Goal: Transaction & Acquisition: Book appointment/travel/reservation

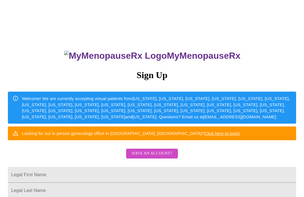
click at [169, 157] on span "Have an account?" at bounding box center [152, 153] width 40 height 7
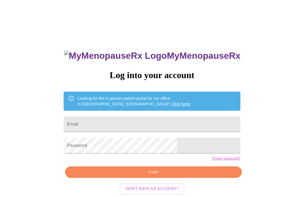
click at [189, 124] on input "Email" at bounding box center [152, 124] width 177 height 16
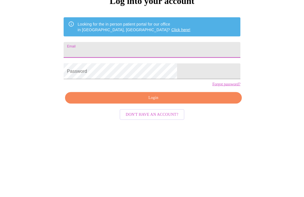
type input "[EMAIL_ADDRESS][DOMAIN_NAME]"
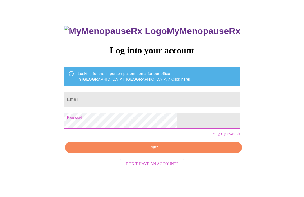
scroll to position [101, 0]
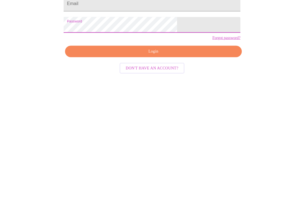
click at [185, 73] on input "Email" at bounding box center [152, 81] width 177 height 16
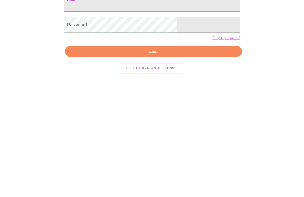
type input "[EMAIL_ADDRESS][DOMAIN_NAME]"
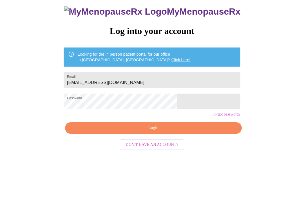
click at [186, 132] on span "Login" at bounding box center [153, 128] width 164 height 7
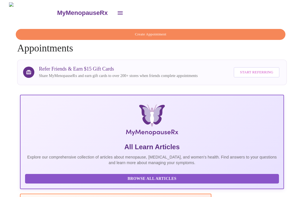
click at [162, 32] on span "Create Appointment" at bounding box center [150, 34] width 256 height 6
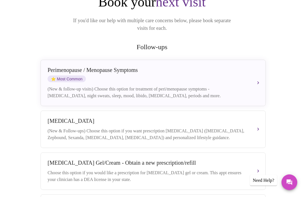
scroll to position [69, 0]
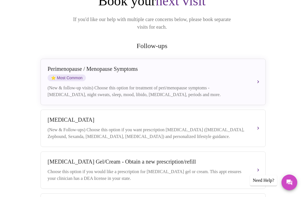
click at [257, 75] on button "Perimenopause / Menopause Symptoms ⭐ Most Common (New & follow-up visits) Choos…" at bounding box center [152, 82] width 225 height 46
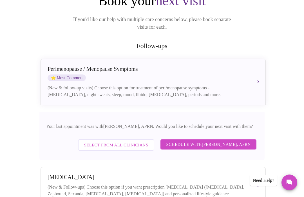
click at [242, 141] on span "Schedule with Emilie McLain, APRN" at bounding box center [208, 144] width 85 height 7
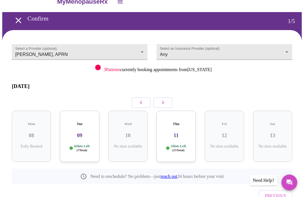
click at [167, 97] on button "button" at bounding box center [162, 102] width 19 height 11
click at [166, 98] on button "button" at bounding box center [162, 102] width 19 height 11
click at [167, 98] on button "button" at bounding box center [162, 102] width 19 height 11
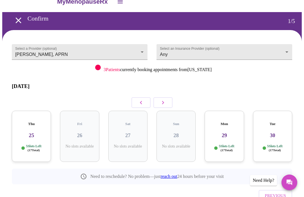
click at [170, 98] on button "button" at bounding box center [162, 102] width 19 height 11
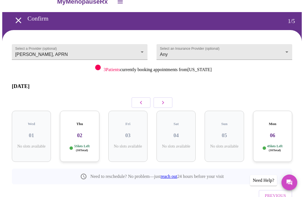
click at [172, 97] on button "button" at bounding box center [162, 102] width 19 height 11
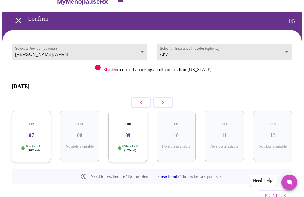
click at [175, 95] on div at bounding box center [152, 102] width 280 height 16
click at [166, 97] on button "button" at bounding box center [162, 102] width 19 height 11
click at [19, 132] on h3 "13" at bounding box center [31, 135] width 30 height 6
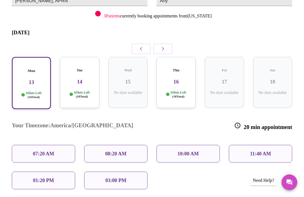
scroll to position [67, 0]
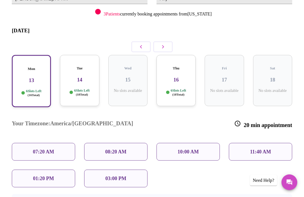
click at [278, 143] on div "11:40 AM" at bounding box center [260, 152] width 63 height 18
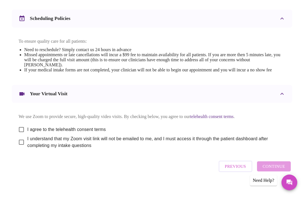
scroll to position [209, 0]
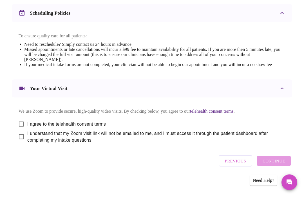
click at [22, 130] on input "I agree to the telehealth consent terms" at bounding box center [21, 124] width 12 height 12
checkbox input "true"
click at [22, 143] on input "I understand that my Zoom visit link will not be emailed to me, and I must acce…" at bounding box center [21, 137] width 12 height 12
checkbox input "true"
click at [284, 165] on span "Continue" at bounding box center [273, 160] width 22 height 7
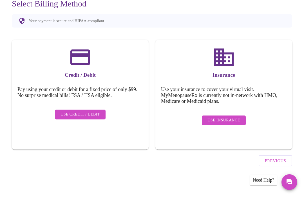
scroll to position [19, 0]
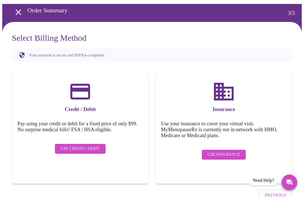
click at [225, 152] on span "Use Insurance" at bounding box center [223, 154] width 32 height 7
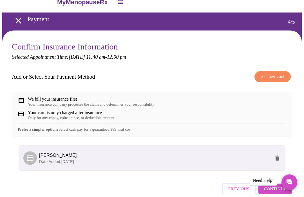
scroll to position [25, 0]
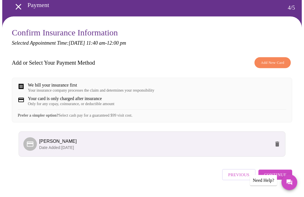
click at [286, 178] on span "Continue" at bounding box center [275, 174] width 22 height 7
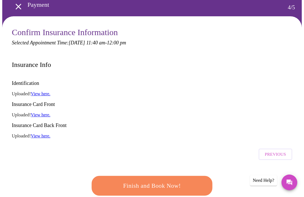
click at [184, 181] on span "Finish and Book Now!" at bounding box center [152, 186] width 104 height 10
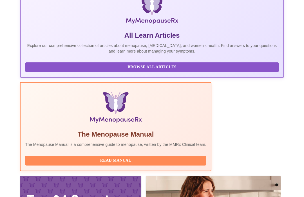
scroll to position [113, 0]
